Goal: Check status: Check status

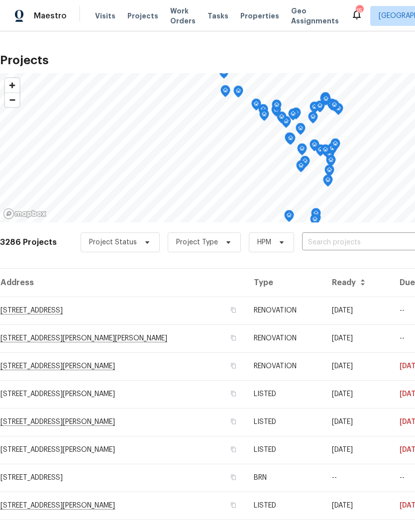
click at [340, 246] on input "text" at bounding box center [359, 242] width 114 height 15
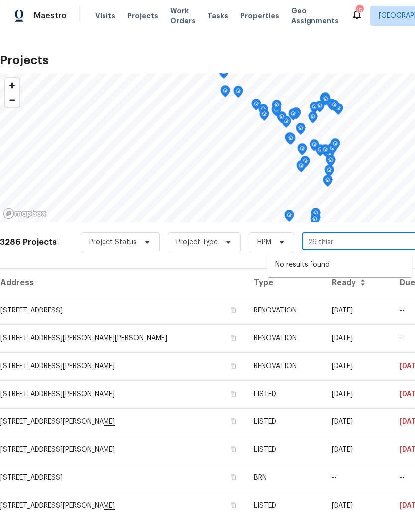
type input "26 this"
click at [323, 266] on li "[STREET_ADDRESS][PERSON_NAME]" at bounding box center [339, 265] width 145 height 17
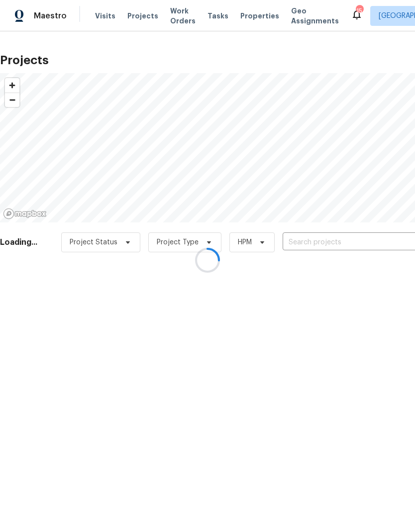
type input "[STREET_ADDRESS][PERSON_NAME]"
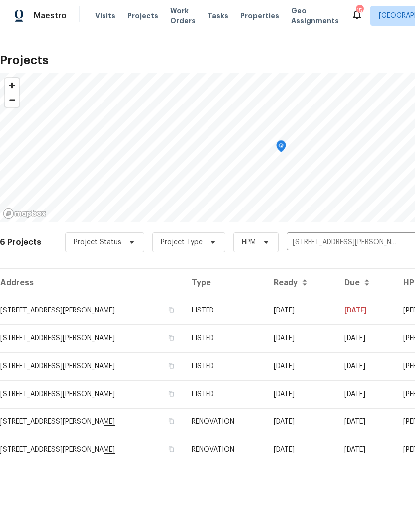
click at [117, 314] on td "[STREET_ADDRESS][PERSON_NAME]" at bounding box center [92, 310] width 184 height 28
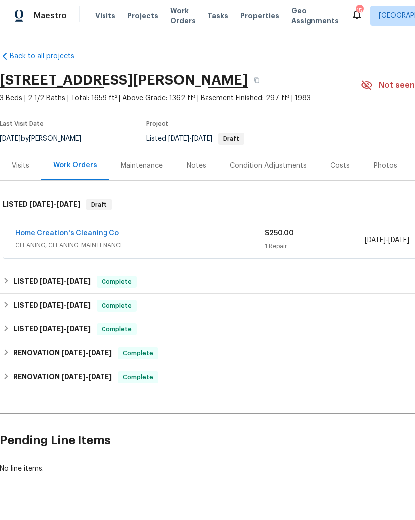
click at [67, 235] on link "Home Creation's Cleaning Co" at bounding box center [66, 233] width 103 height 7
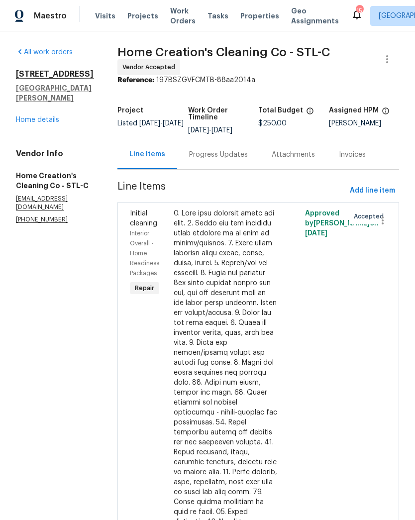
click at [223, 154] on div "Progress Updates" at bounding box center [218, 155] width 59 height 10
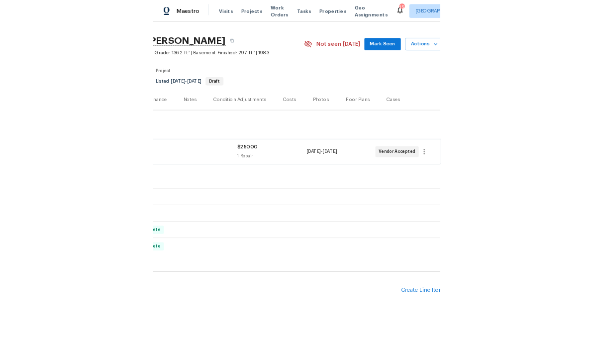
scroll to position [24, 141]
